Goal: Task Accomplishment & Management: Complete application form

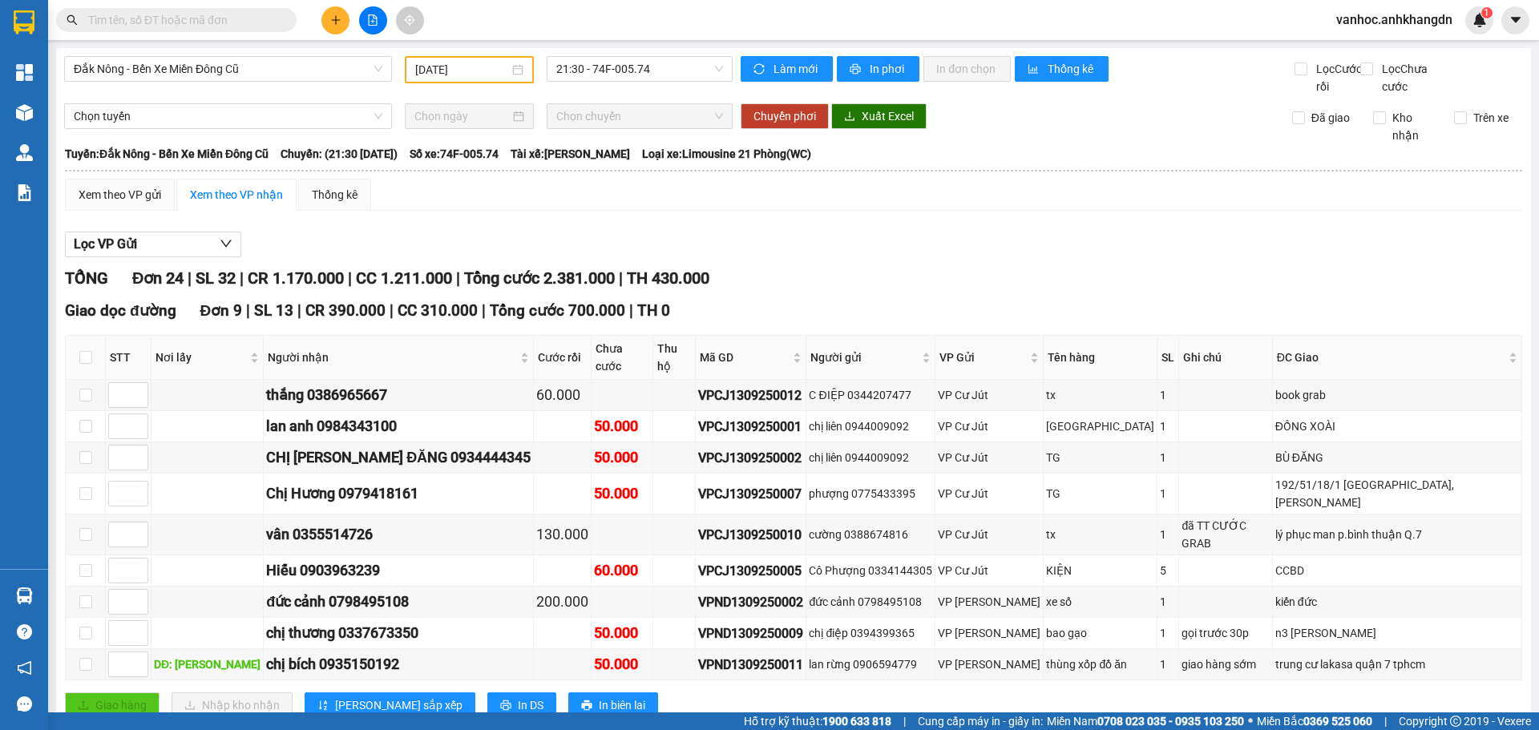
click at [340, 33] on button at bounding box center [335, 20] width 28 height 28
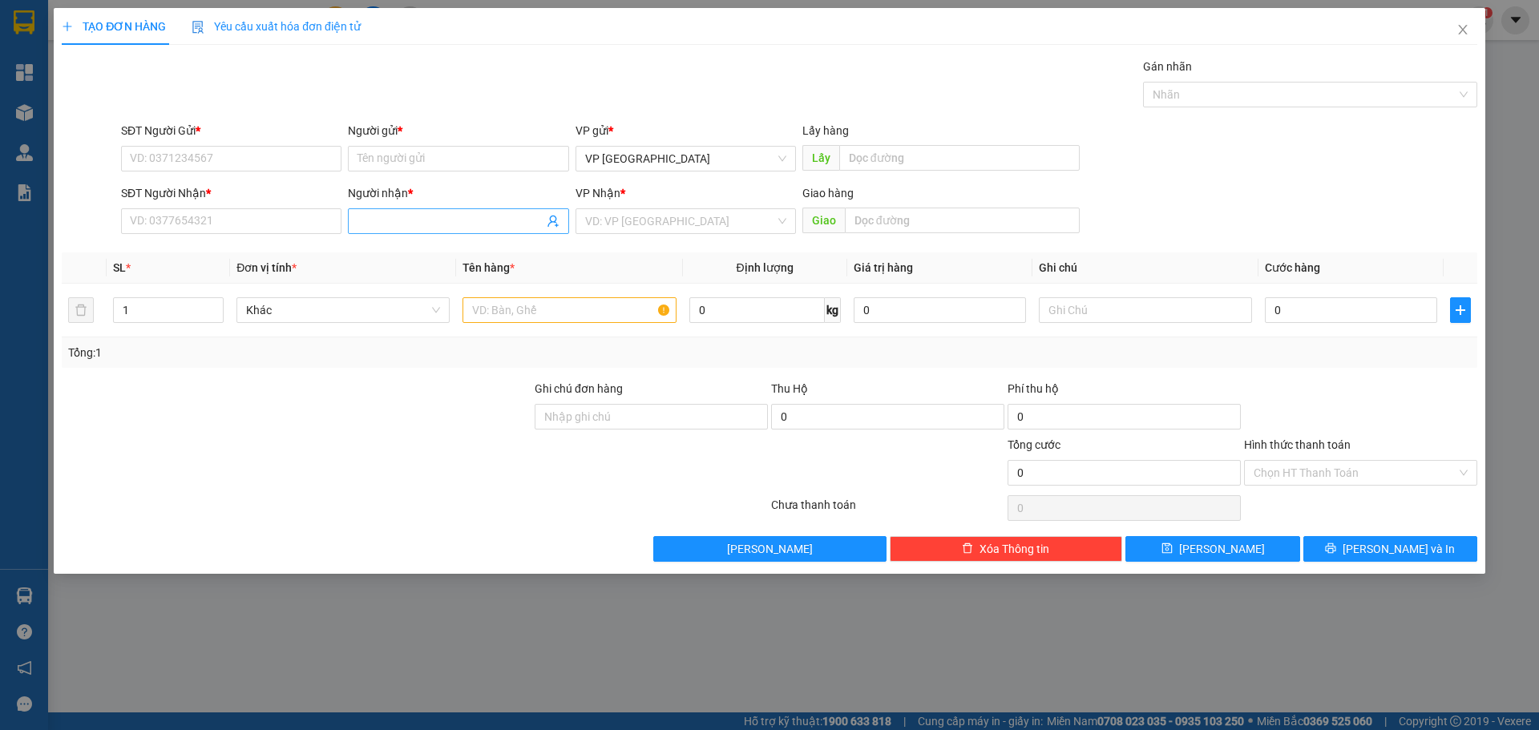
click at [397, 224] on input "Người nhận *" at bounding box center [449, 221] width 185 height 18
paste input "ý"
type input "a tý"
click at [423, 252] on div "a tý - 0889484393" at bounding box center [457, 253] width 201 height 18
type input "0889484393"
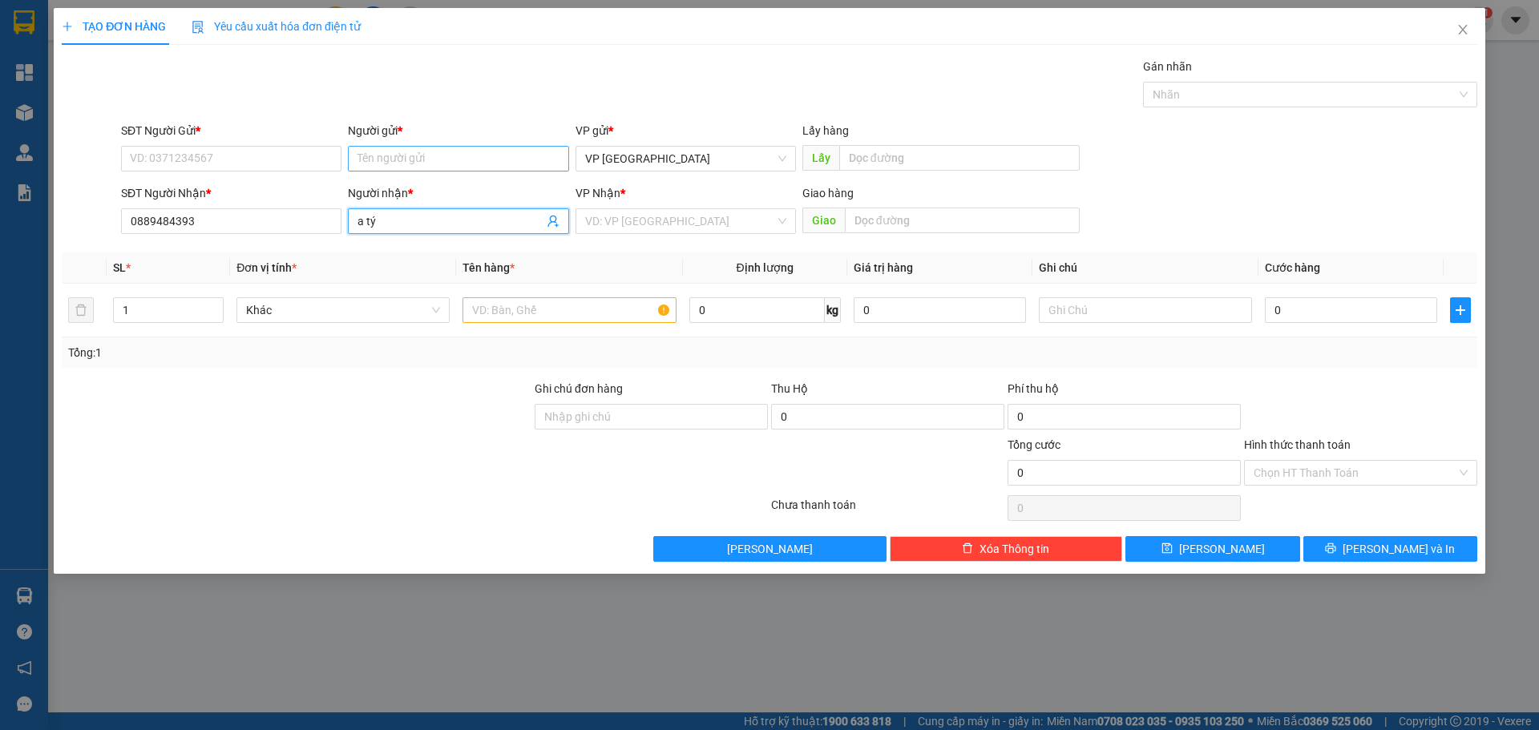
type input "a tý"
click at [416, 163] on input "Người gửi *" at bounding box center [458, 159] width 220 height 26
paste input "ả"
type input "thảo 1"
click at [457, 192] on div "thảo 1 - 0902080396" at bounding box center [457, 191] width 201 height 18
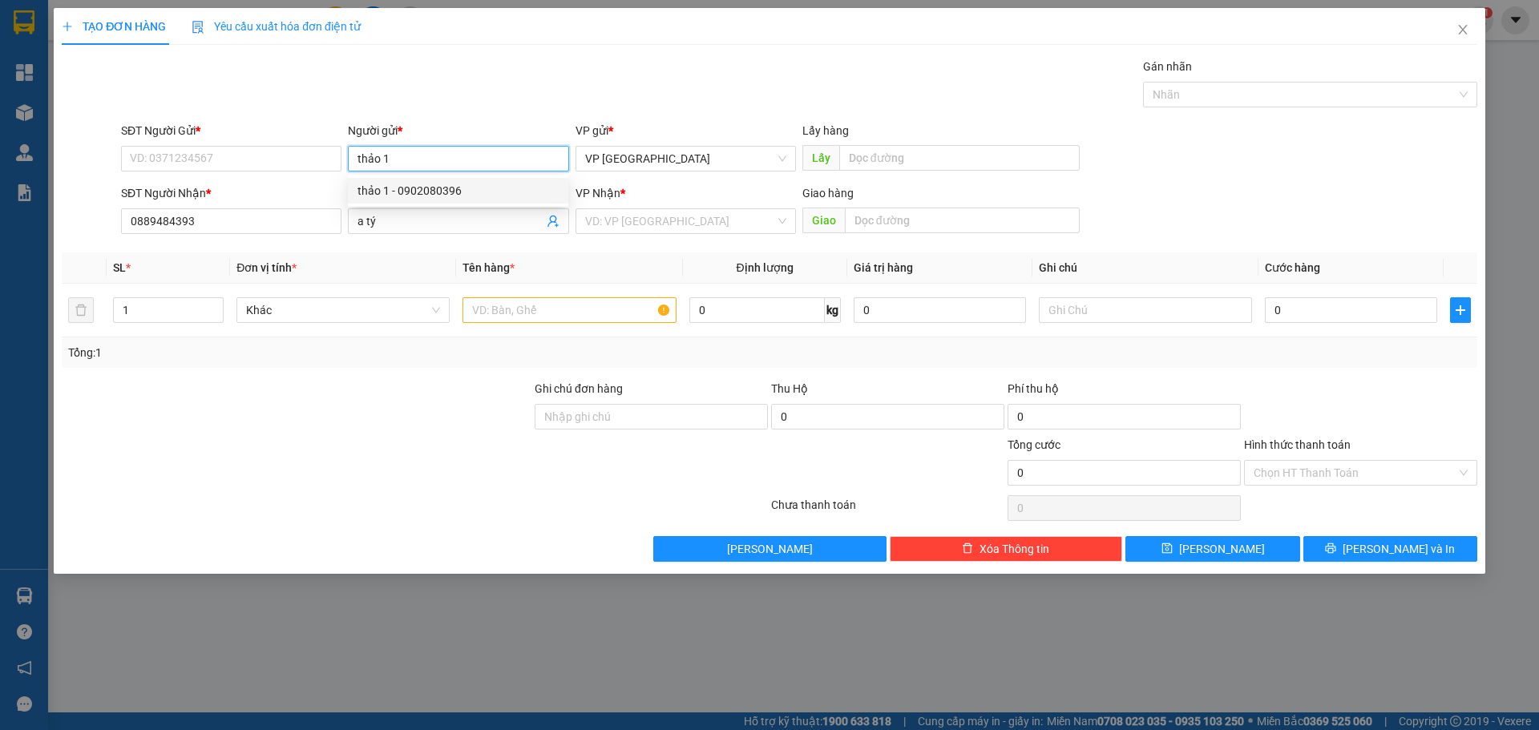
type input "0902080396"
type input "thảo 1"
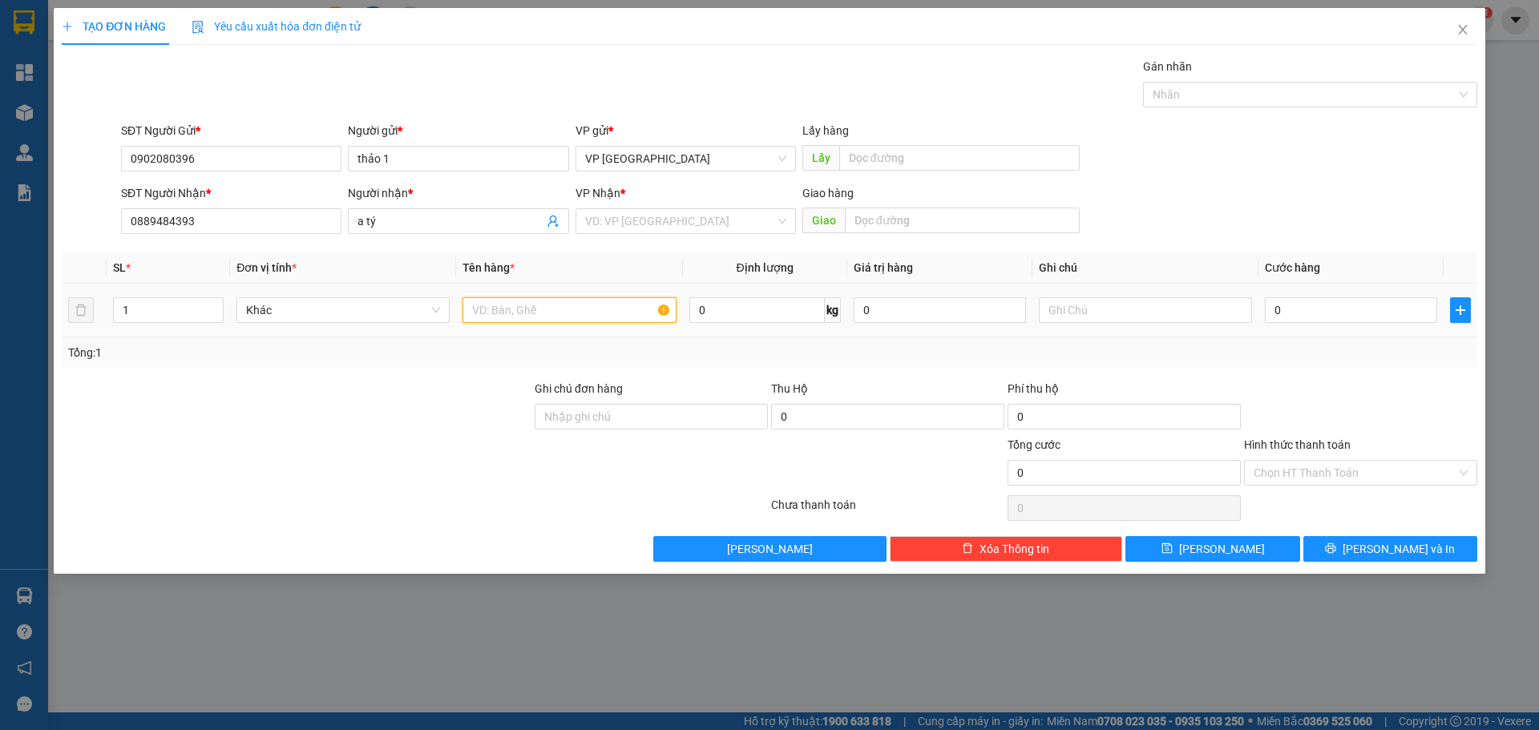
click at [527, 312] on input "text" at bounding box center [568, 310] width 213 height 26
type input "tg"
click at [719, 222] on input "search" at bounding box center [680, 221] width 190 height 24
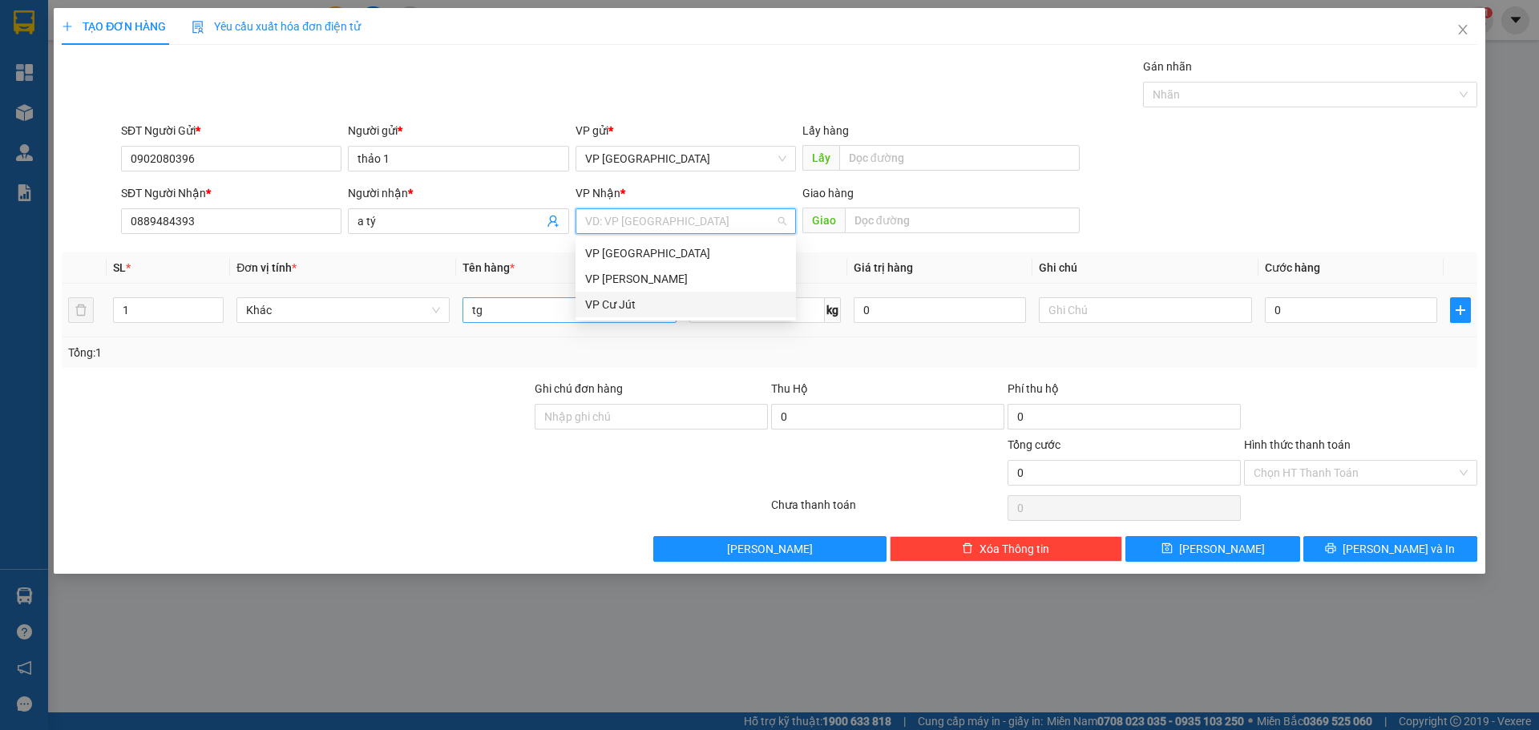
click at [663, 301] on div "VP Cư Jút" at bounding box center [685, 305] width 201 height 18
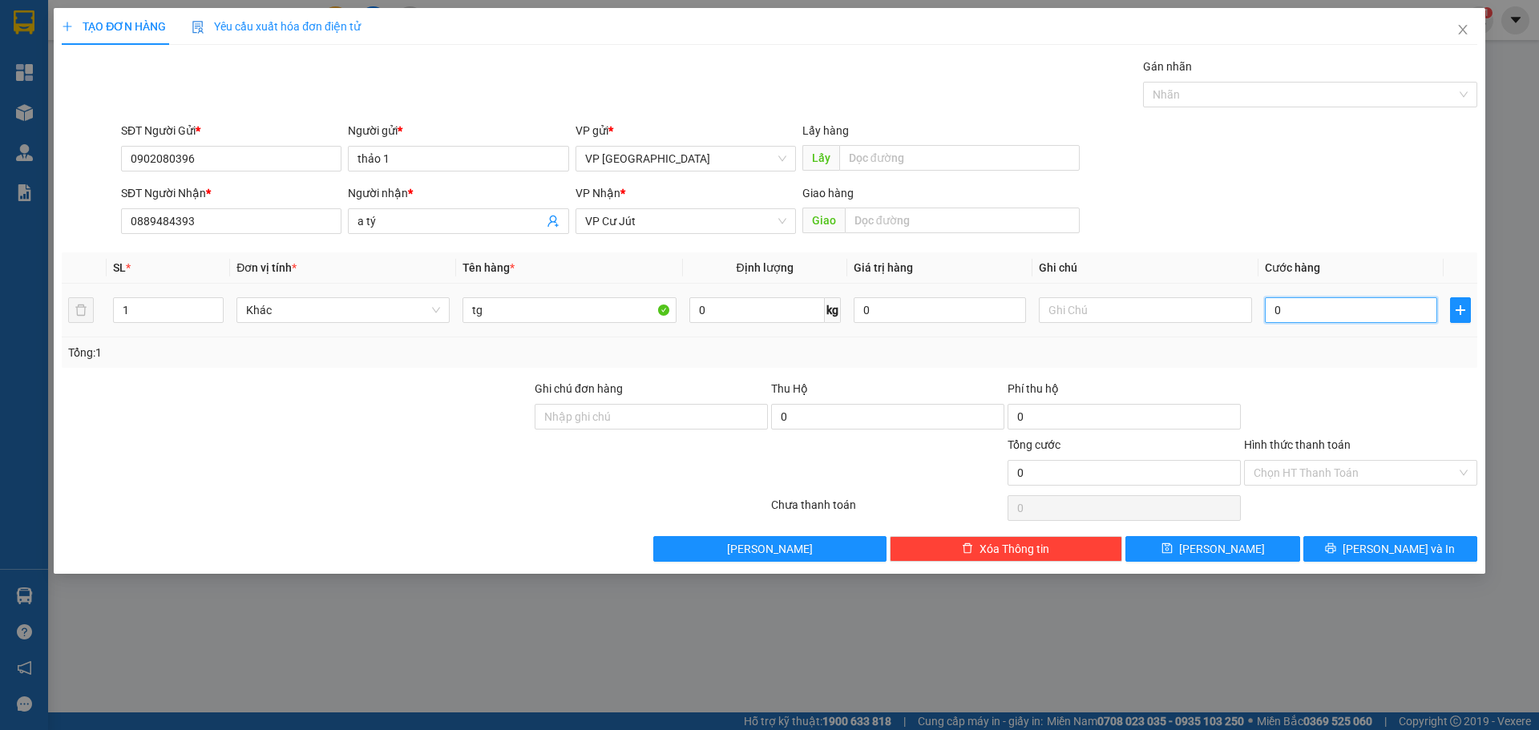
click at [1366, 305] on input "0" at bounding box center [1351, 310] width 172 height 26
type input "5"
type input "50"
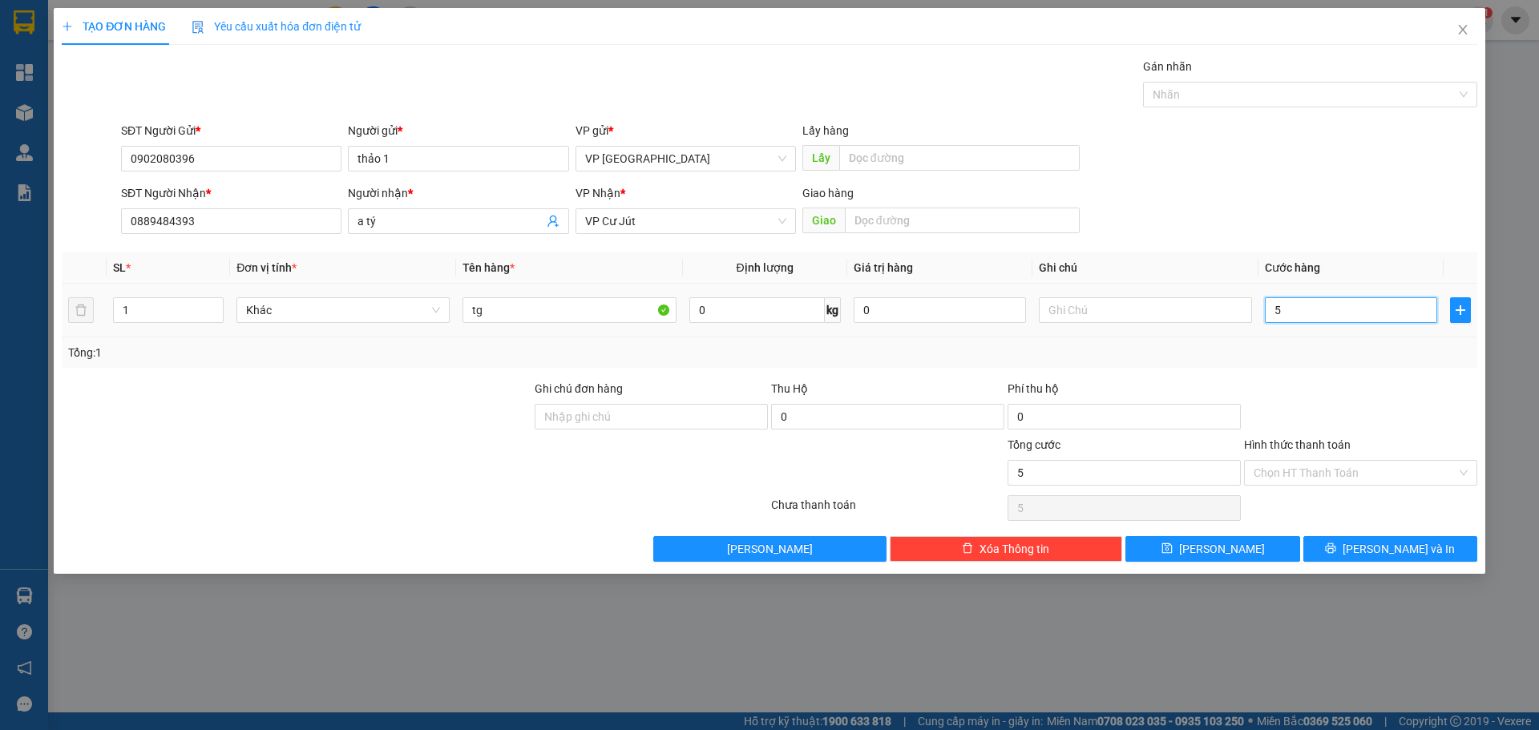
type input "50"
type input "500"
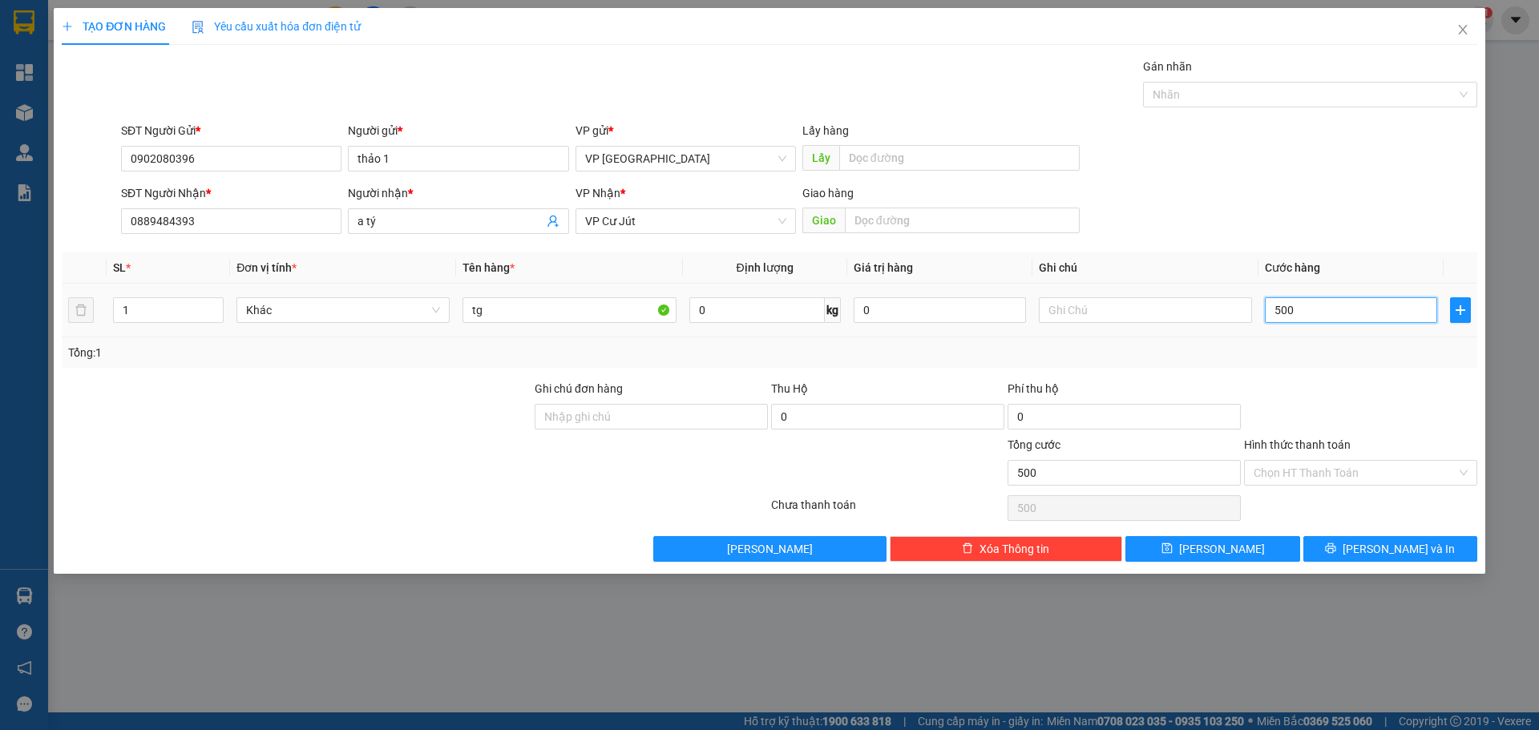
type input "5.000"
type input "50.000"
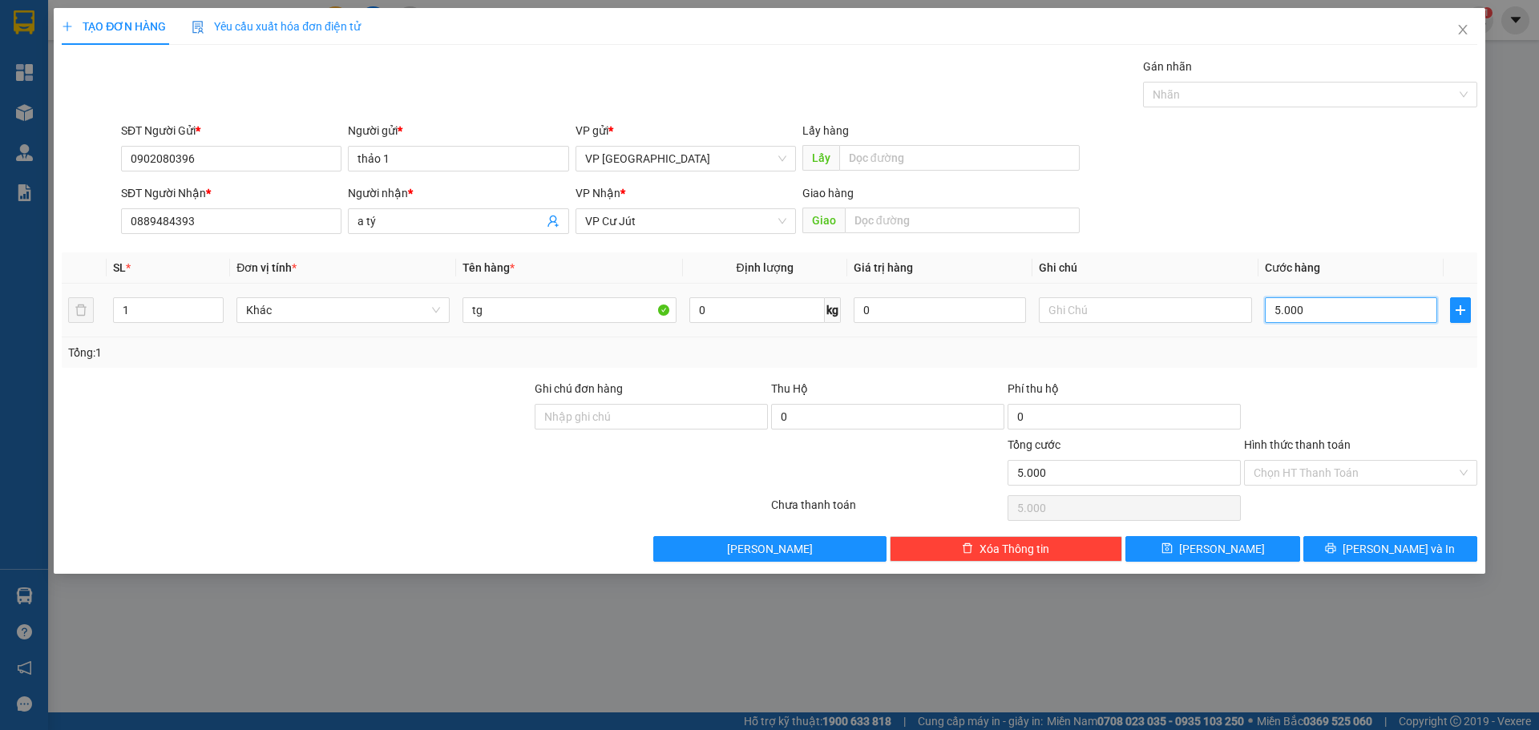
type input "50.000"
click at [1393, 476] on input "Hình thức thanh toán" at bounding box center [1354, 473] width 203 height 24
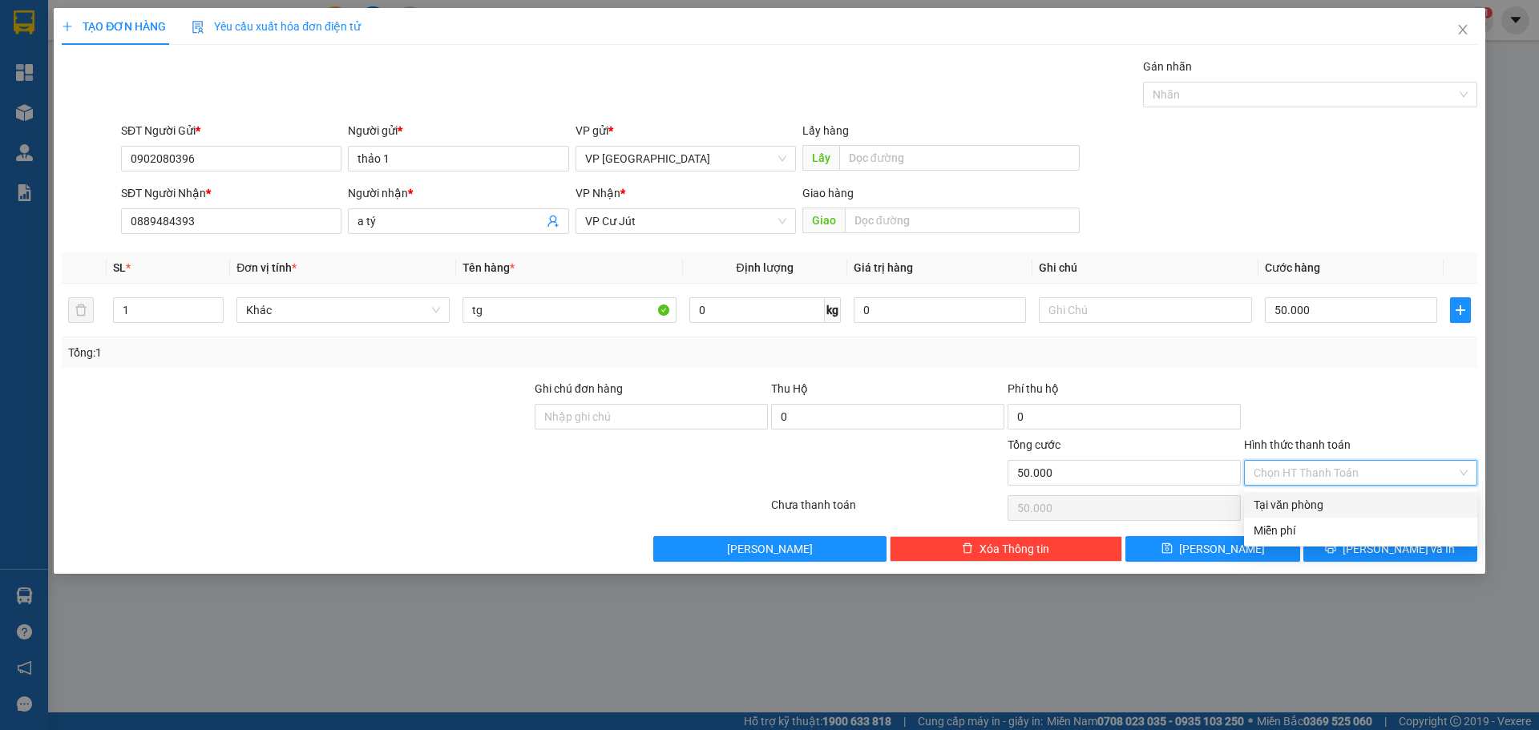
click at [1285, 499] on div "Tại văn phòng" at bounding box center [1360, 505] width 214 height 18
type input "0"
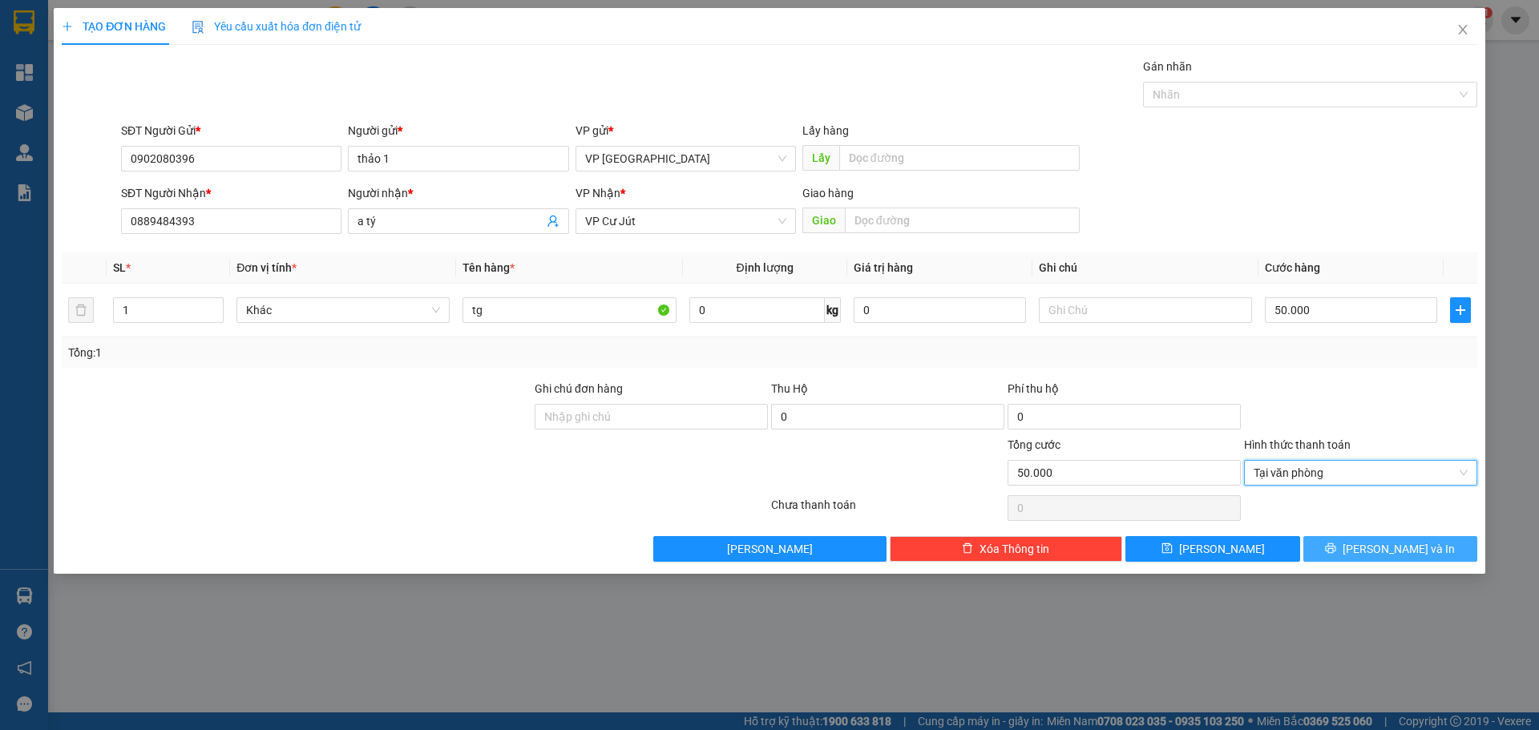
click at [1342, 544] on button "[PERSON_NAME] và In" at bounding box center [1390, 549] width 174 height 26
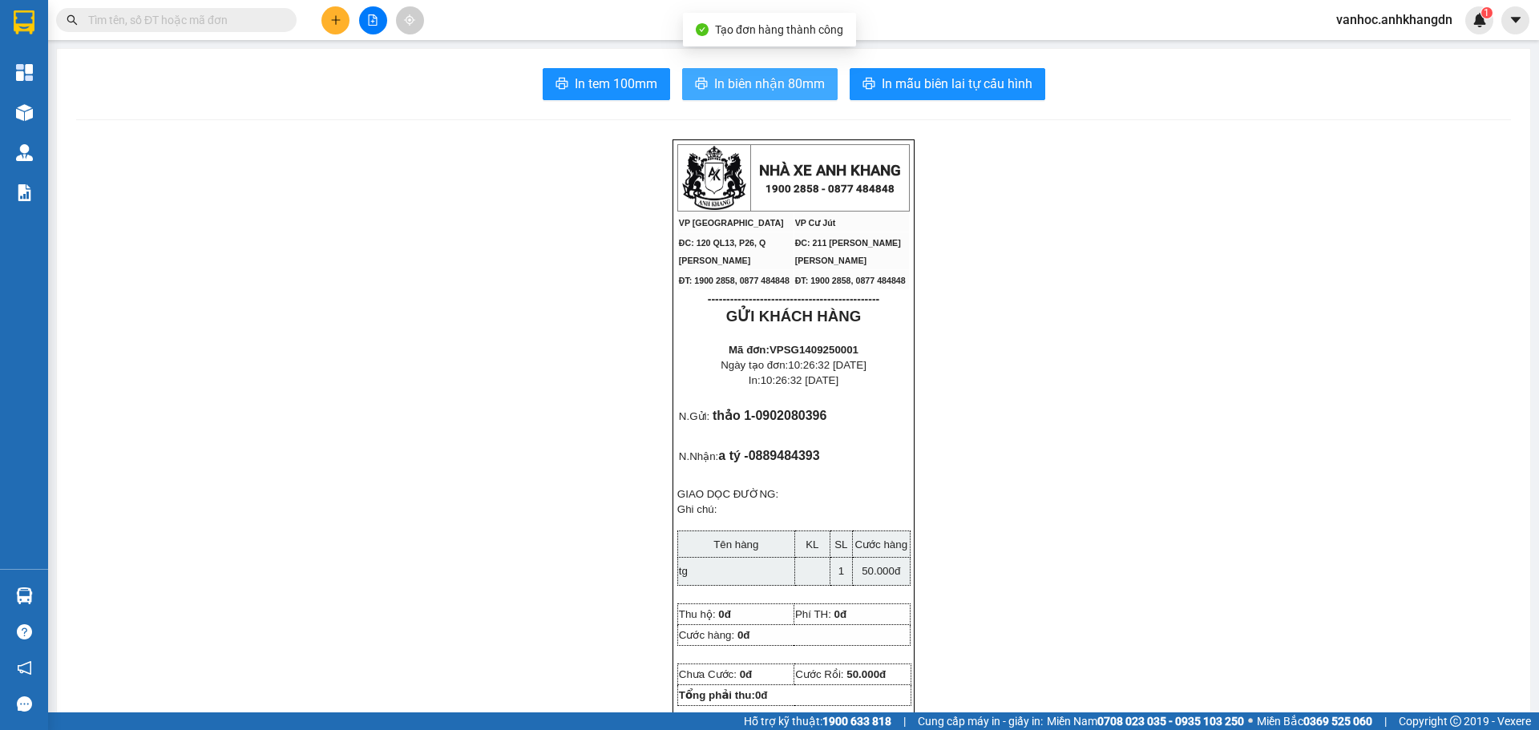
drag, startPoint x: 741, startPoint y: 75, endPoint x: 758, endPoint y: 154, distance: 80.3
click at [742, 75] on span "In biên nhận 80mm" at bounding box center [769, 84] width 111 height 20
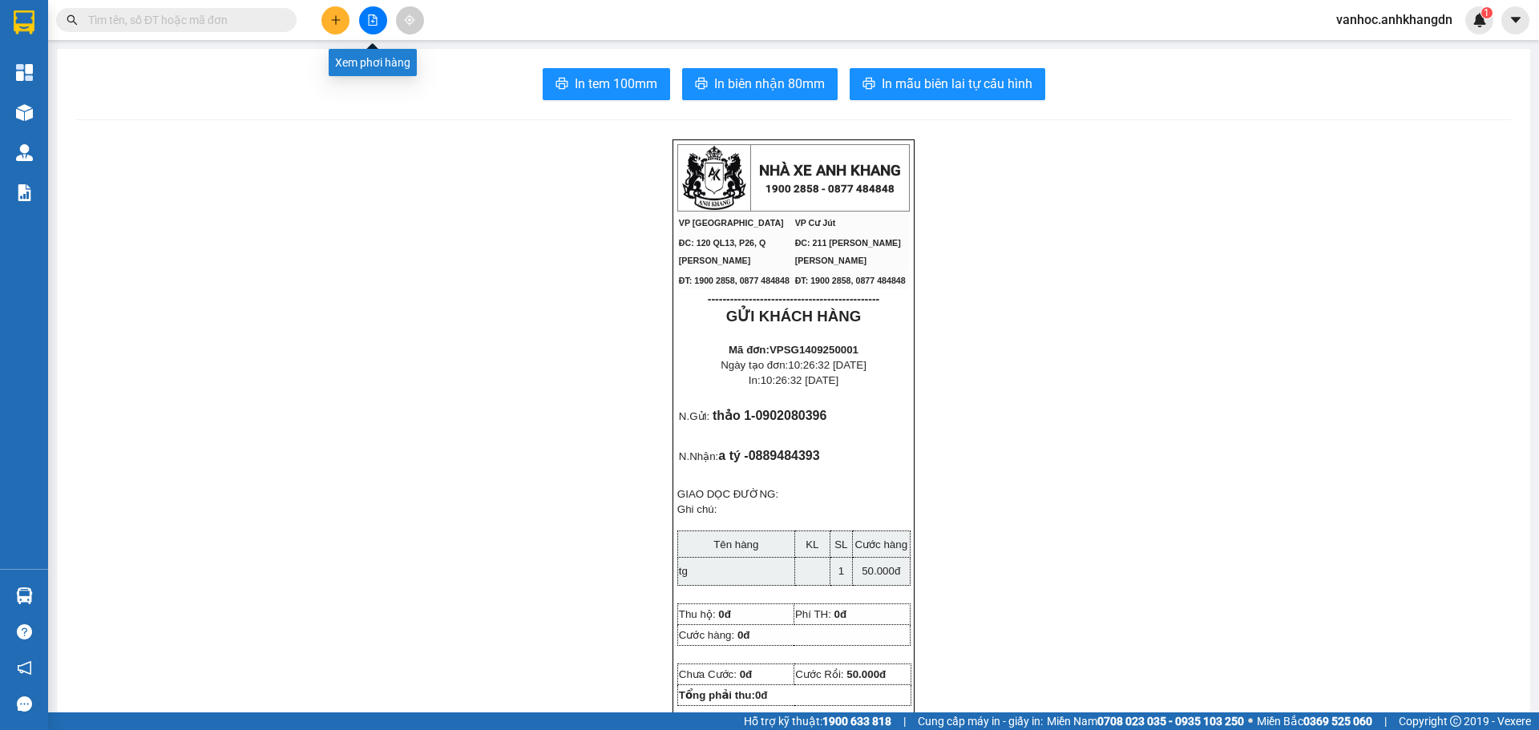
click at [376, 14] on button at bounding box center [373, 20] width 28 height 28
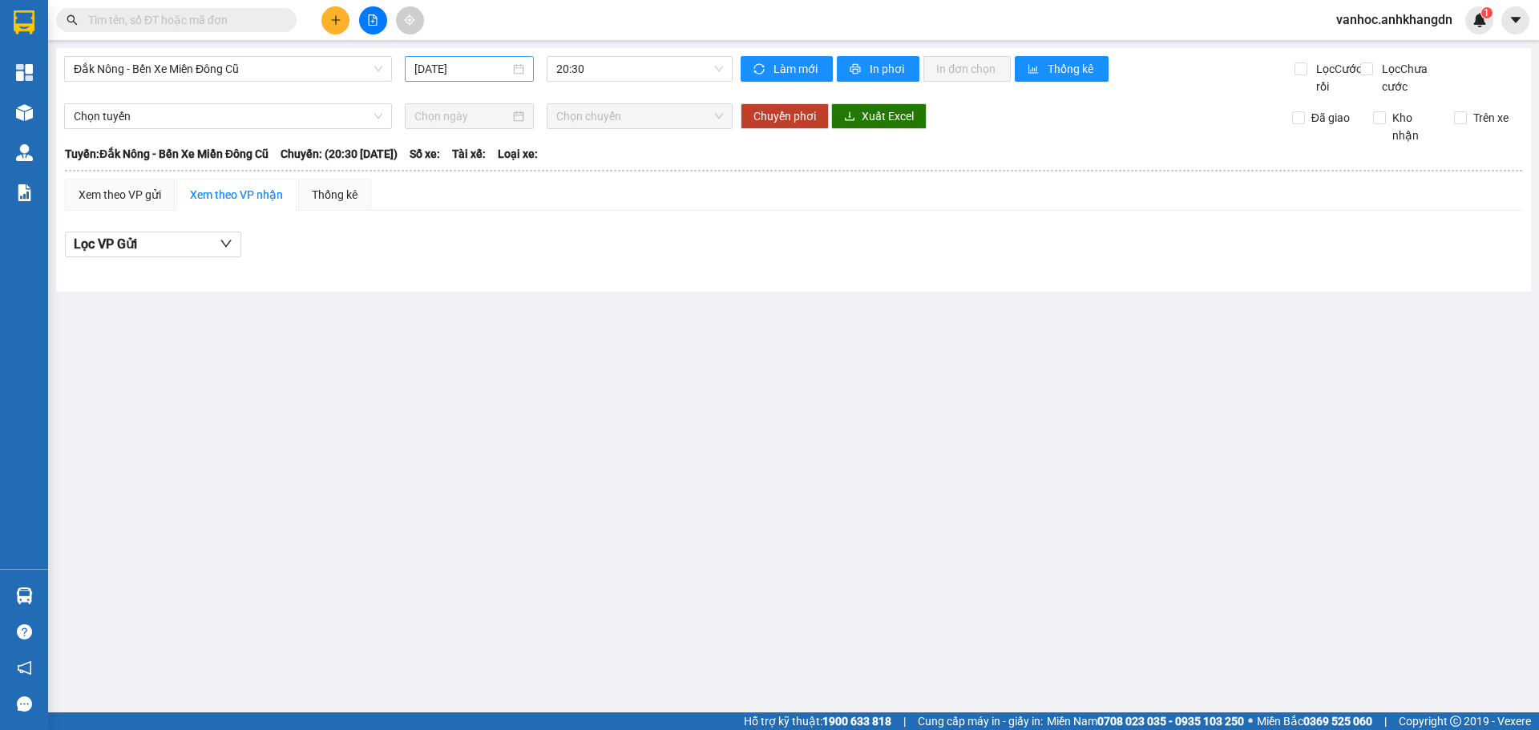
click at [495, 76] on input "[DATE]" at bounding box center [461, 69] width 95 height 18
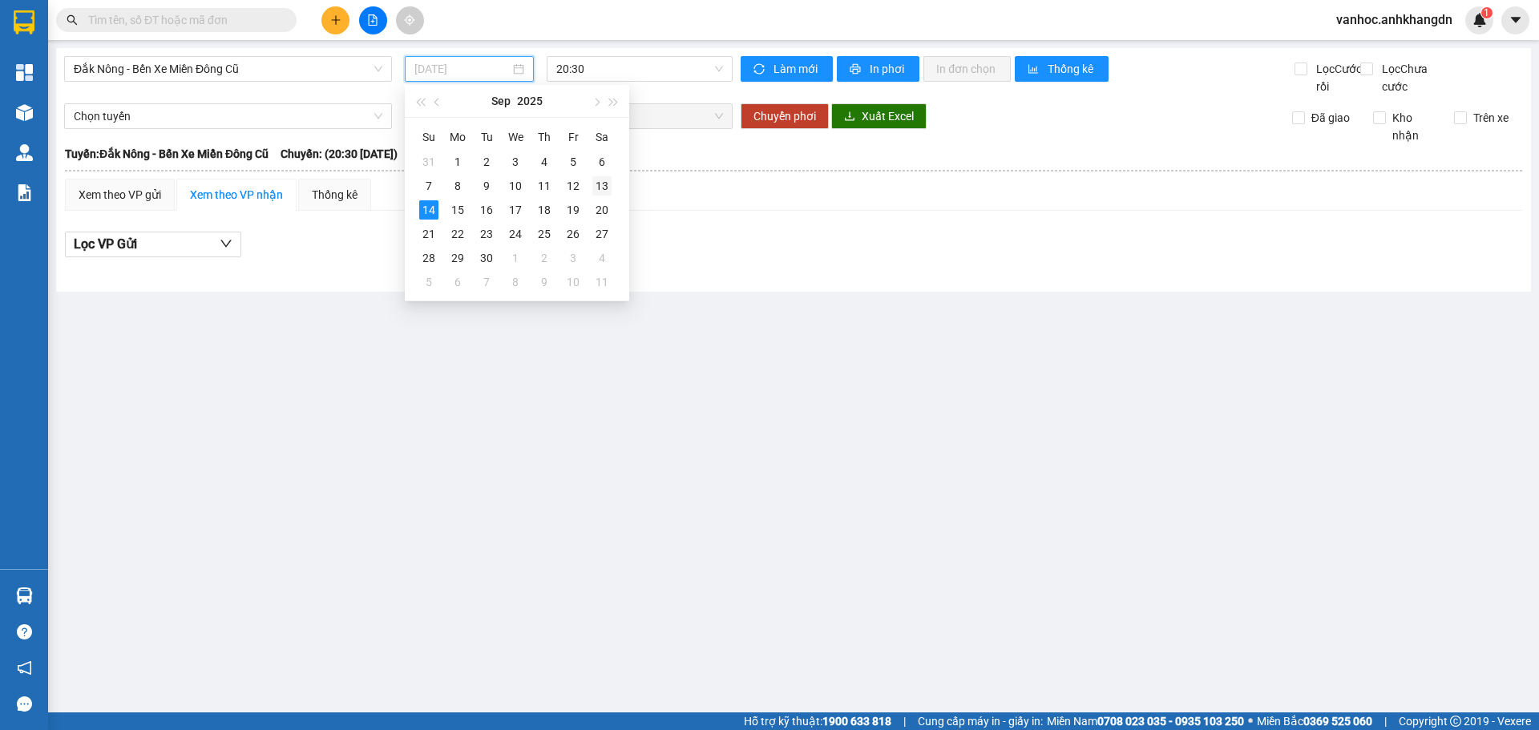
click at [600, 178] on div "13" at bounding box center [601, 185] width 19 height 19
type input "[DATE]"
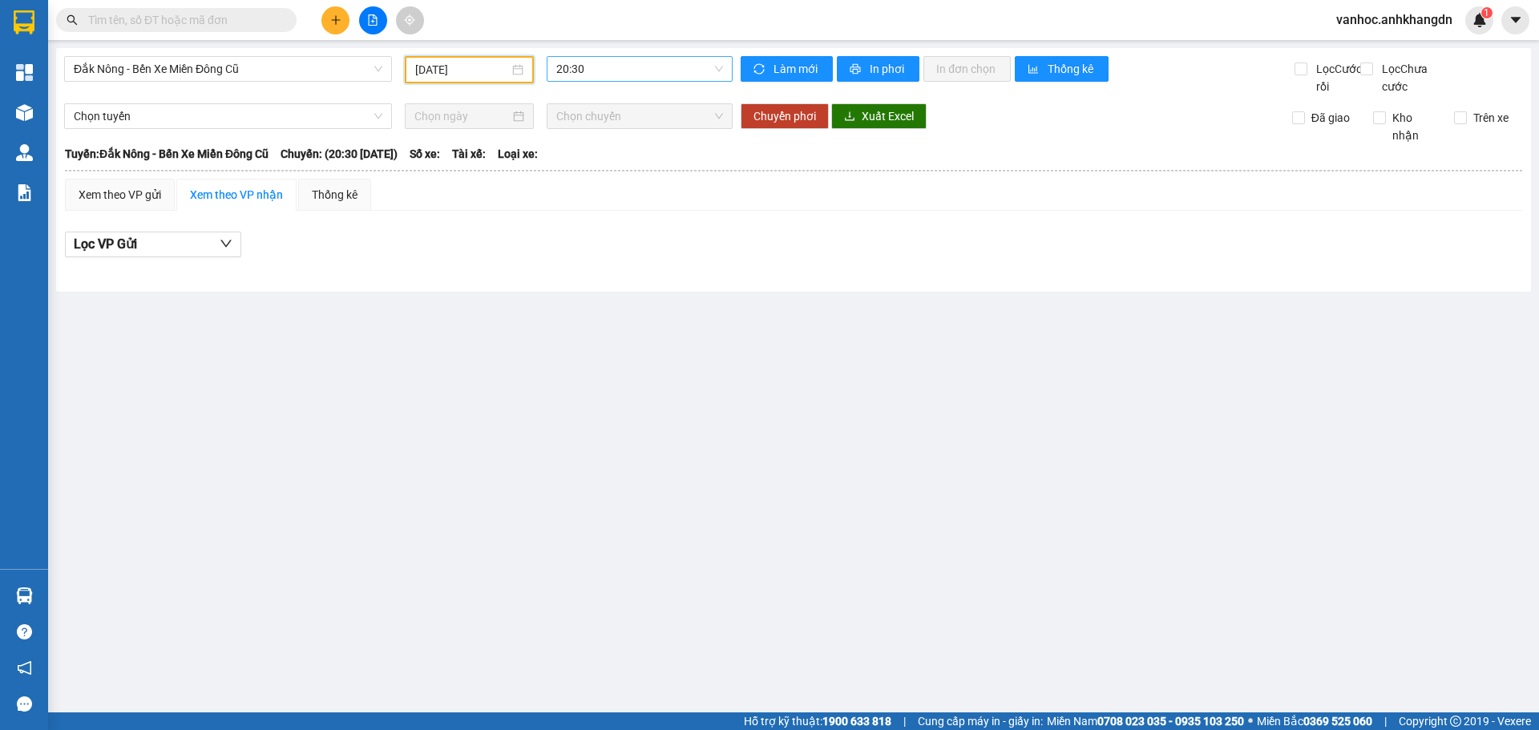
click at [615, 67] on span "20:30" at bounding box center [639, 69] width 167 height 24
click at [620, 150] on div "21:30 - 74F-005.74" at bounding box center [618, 152] width 125 height 18
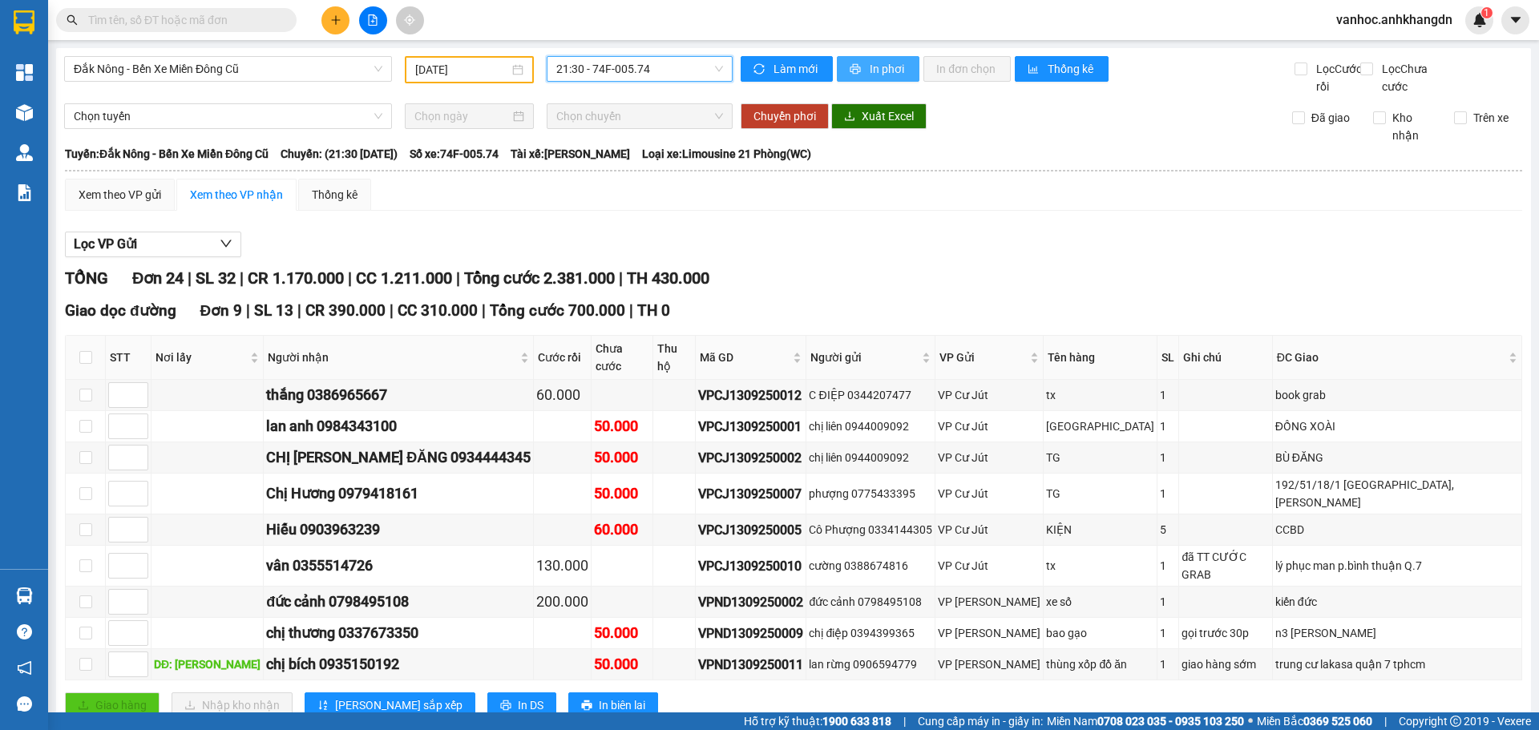
click at [875, 71] on span "In phơi" at bounding box center [888, 69] width 37 height 18
